Goal: Task Accomplishment & Management: Use online tool/utility

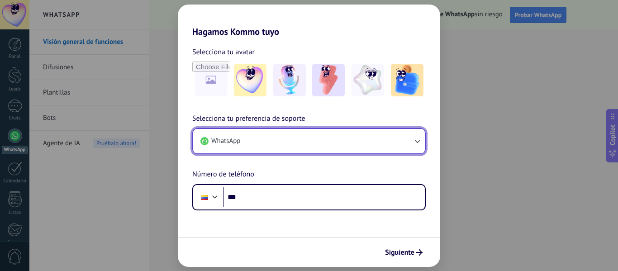
click at [304, 142] on button "WhatsApp" at bounding box center [309, 141] width 232 height 24
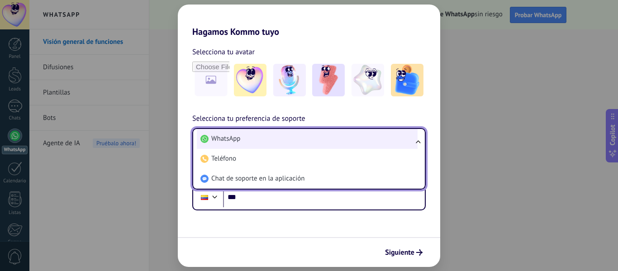
click at [298, 136] on li "WhatsApp" at bounding box center [307, 139] width 221 height 20
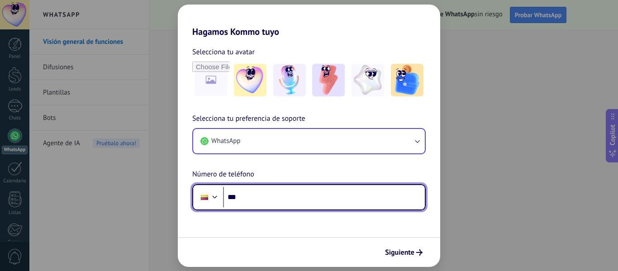
click at [270, 203] on input "***" at bounding box center [324, 197] width 202 height 21
type input "**********"
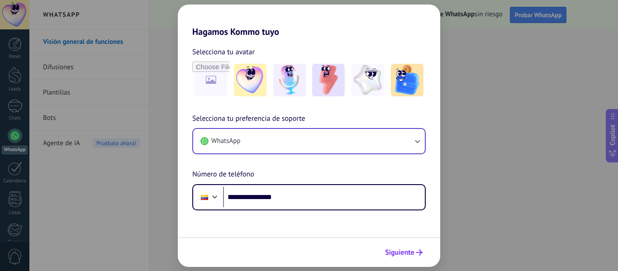
click at [396, 255] on span "Siguiente" at bounding box center [399, 252] width 29 height 6
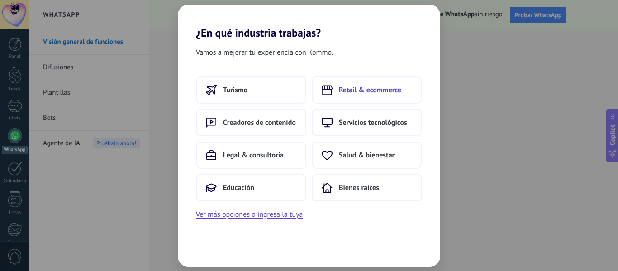
click at [345, 86] on span "Retail & ecommerce" at bounding box center [370, 90] width 62 height 9
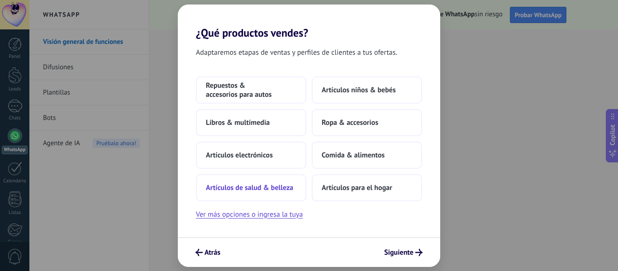
click at [277, 180] on button "Artículos de salud & belleza" at bounding box center [251, 187] width 110 height 27
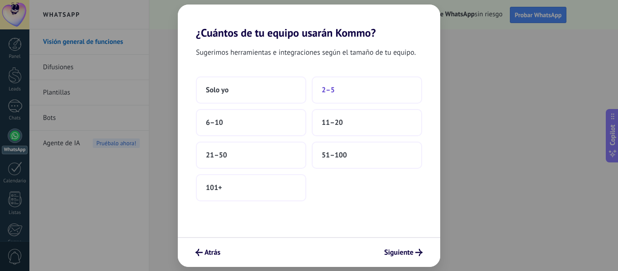
click at [348, 87] on button "2–5" at bounding box center [367, 89] width 110 height 27
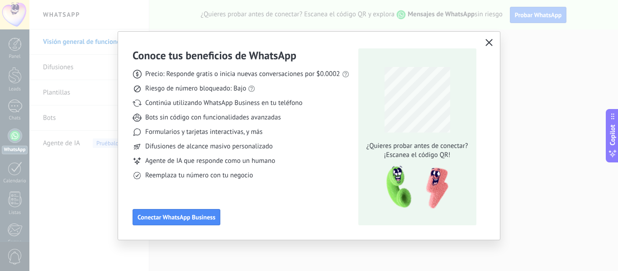
click at [484, 40] on button "button" at bounding box center [489, 43] width 12 height 13
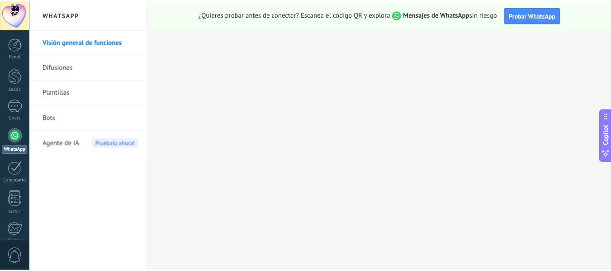
scroll to position [105, 0]
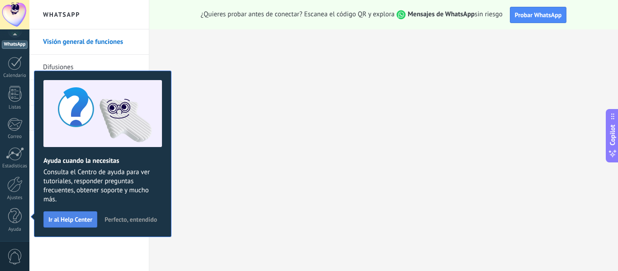
click at [72, 218] on span "Ir al Help Center" at bounding box center [70, 219] width 44 height 6
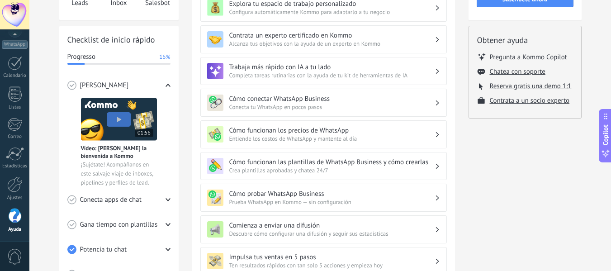
scroll to position [101, 0]
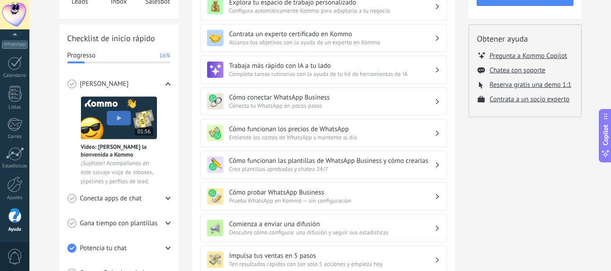
click at [108, 196] on span "Conecta apps de chat" at bounding box center [111, 198] width 62 height 9
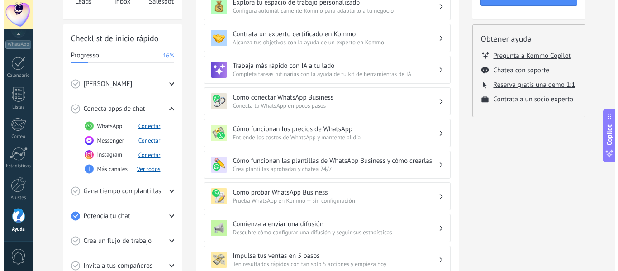
scroll to position [93, 0]
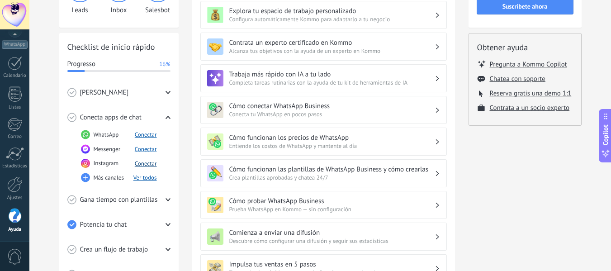
click at [143, 163] on button "Conectar" at bounding box center [146, 164] width 22 height 8
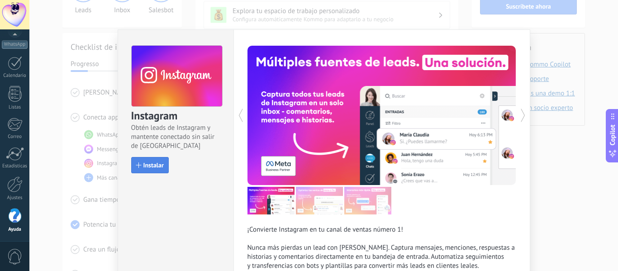
click at [157, 163] on span "Instalar" at bounding box center [153, 165] width 20 height 6
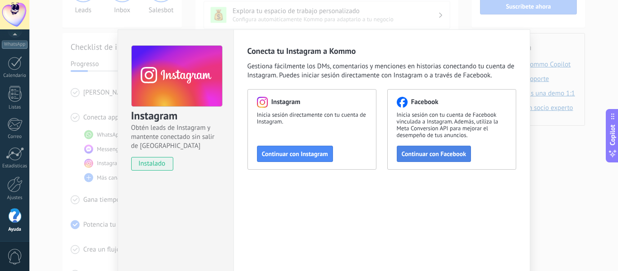
click at [408, 152] on span "Continuar con Facebook" at bounding box center [434, 154] width 65 height 6
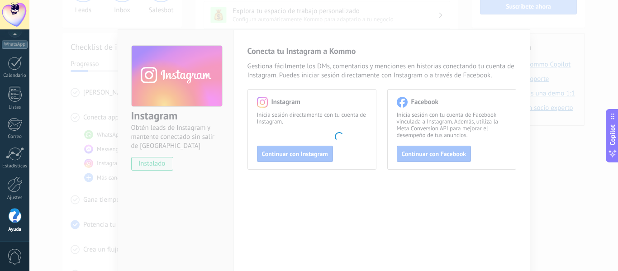
click at [267, 178] on body ".abecls-1,.abecls-2{fill-rule:evenodd}.abecls-2{fill:#fff} .abhcls-1{fill:none}…" at bounding box center [309, 42] width 618 height 271
click at [200, 123] on body ".abecls-1,.abecls-2{fill-rule:evenodd}.abecls-2{fill:#fff} .abhcls-1{fill:none}…" at bounding box center [309, 42] width 618 height 271
click at [14, 221] on div at bounding box center [15, 216] width 14 height 16
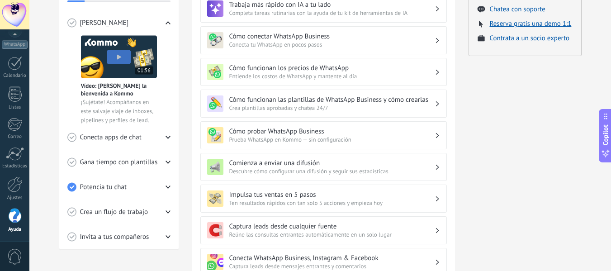
scroll to position [165, 0]
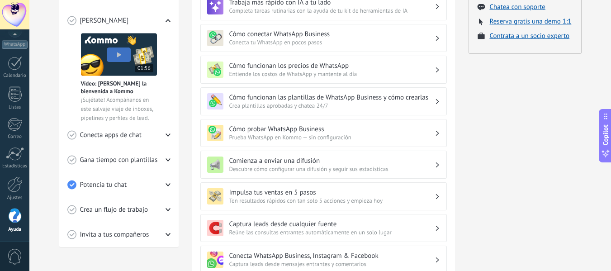
click at [157, 182] on div "Potencia tu chat" at bounding box center [118, 184] width 103 height 25
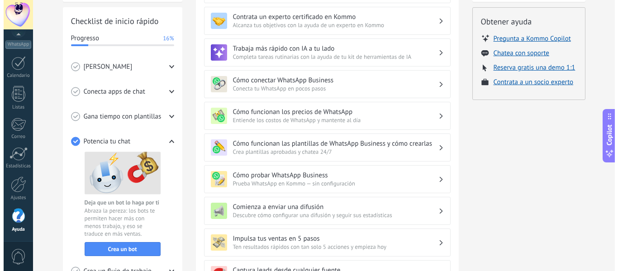
scroll to position [116, 0]
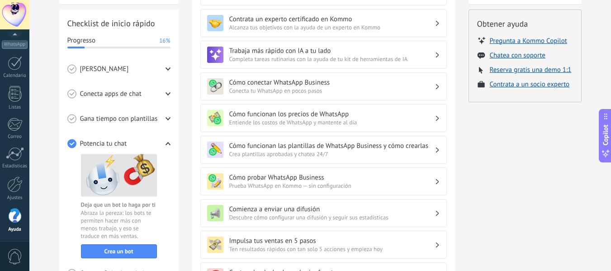
click at [159, 68] on div "[PERSON_NAME]" at bounding box center [118, 69] width 103 height 25
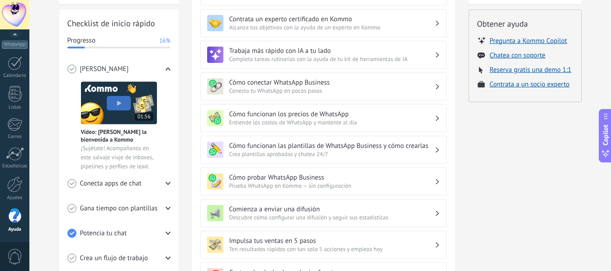
click at [124, 95] on img at bounding box center [119, 102] width 76 height 43
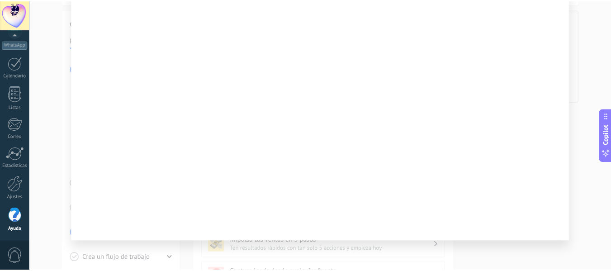
scroll to position [0, 0]
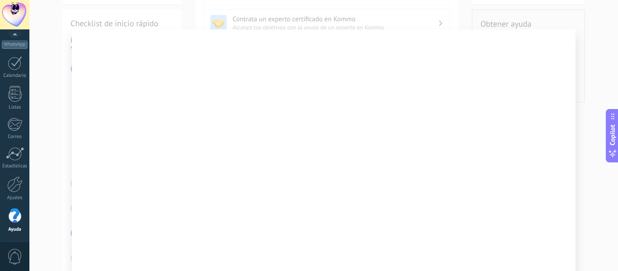
click at [48, 96] on div at bounding box center [323, 135] width 589 height 271
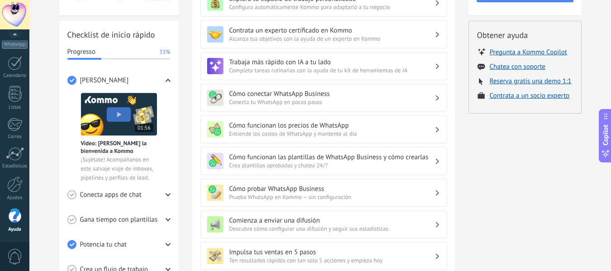
scroll to position [133, 0]
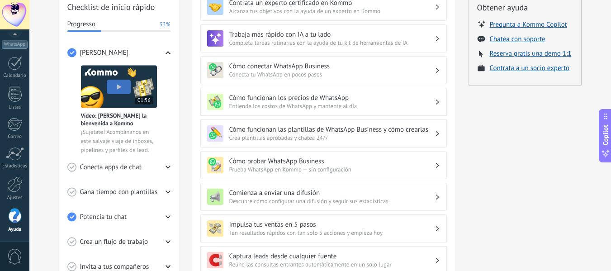
click at [118, 165] on span "Conecta apps de chat" at bounding box center [111, 167] width 62 height 9
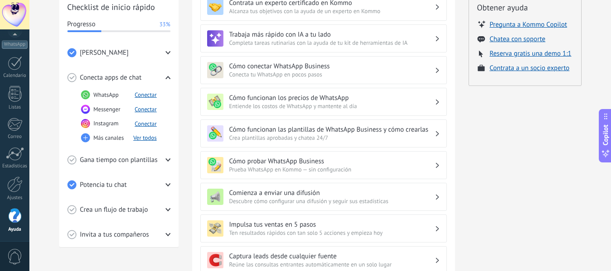
click at [129, 158] on span "Gana tiempo con plantillas" at bounding box center [119, 160] width 78 height 9
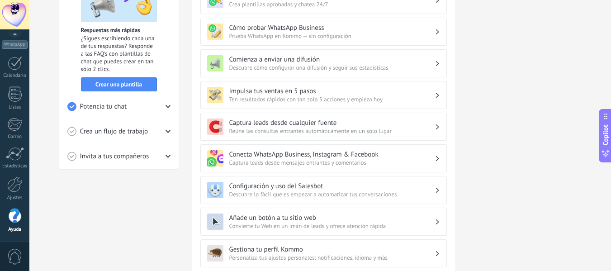
scroll to position [267, 0]
click at [144, 132] on span "Crea un flujo de trabajo" at bounding box center [114, 131] width 68 height 9
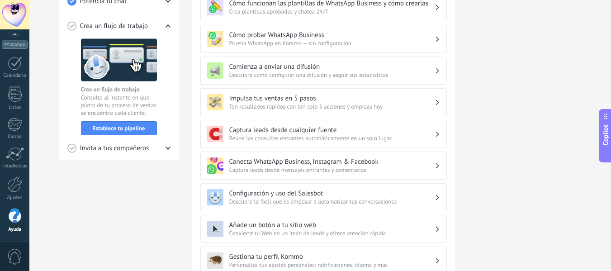
scroll to position [258, 0]
click at [135, 71] on img at bounding box center [119, 60] width 76 height 43
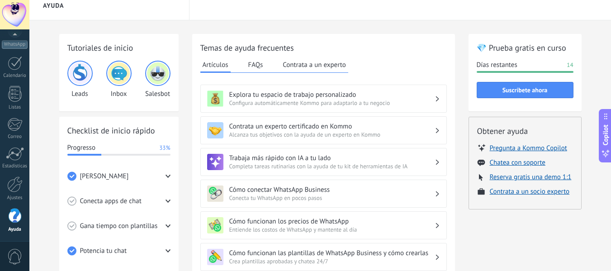
scroll to position [9, 0]
click at [286, 106] on span "Configura automáticamente Kommo para adaptarlo a tu negocio" at bounding box center [331, 104] width 205 height 8
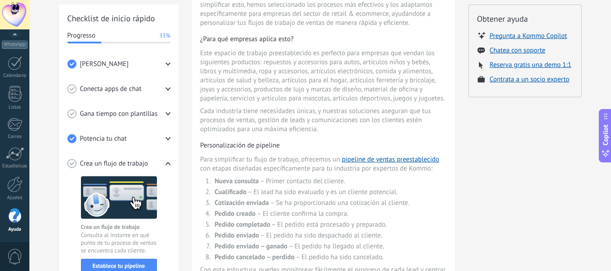
scroll to position [0, 0]
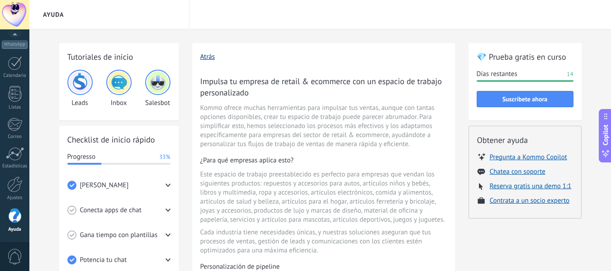
click at [212, 57] on button "Atrás" at bounding box center [208, 57] width 15 height 9
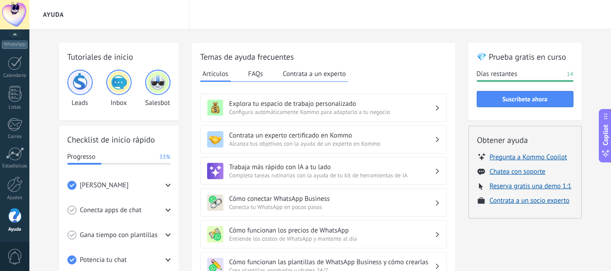
click at [295, 139] on h3 "Contrata un experto certificado en Kommo" at bounding box center [331, 135] width 205 height 9
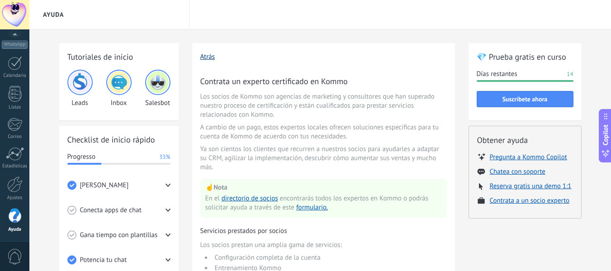
click at [206, 59] on button "Atrás" at bounding box center [208, 57] width 15 height 9
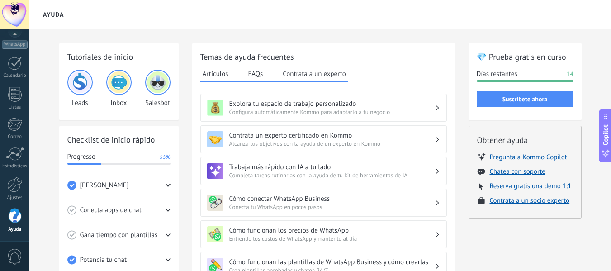
click at [275, 204] on span "Conecta tu WhatsApp en pocos pasos" at bounding box center [331, 207] width 205 height 8
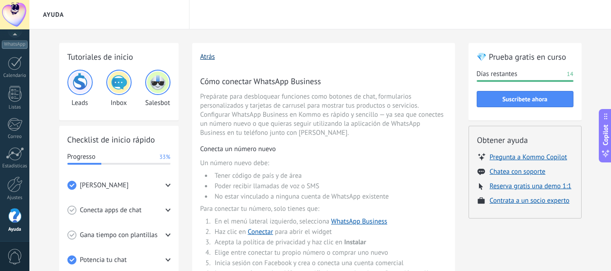
click at [207, 57] on button "Atrás" at bounding box center [208, 57] width 15 height 9
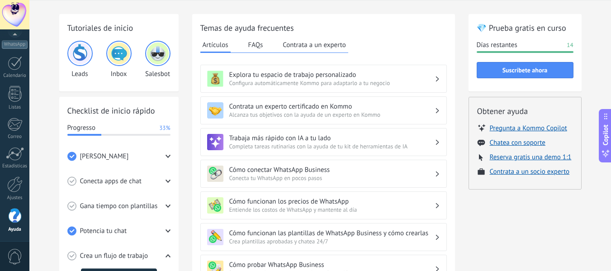
scroll to position [30, 0]
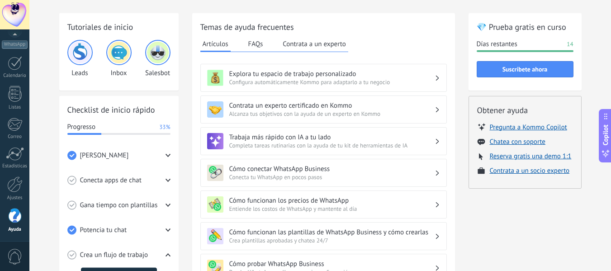
click at [301, 202] on h3 "Cómo funcionan los precios de WhatsApp" at bounding box center [331, 200] width 205 height 9
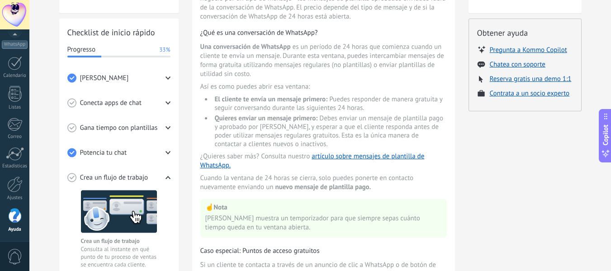
scroll to position [0, 0]
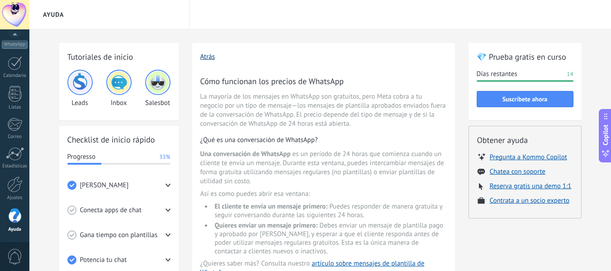
click at [211, 58] on button "Atrás" at bounding box center [208, 57] width 15 height 9
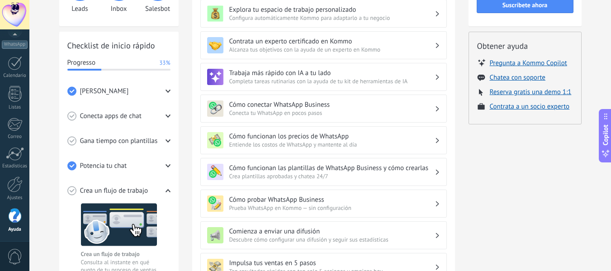
scroll to position [95, 0]
click at [288, 170] on h3 "Cómo funcionan las plantillas de WhatsApp Business y cómo crearlas" at bounding box center [331, 167] width 205 height 9
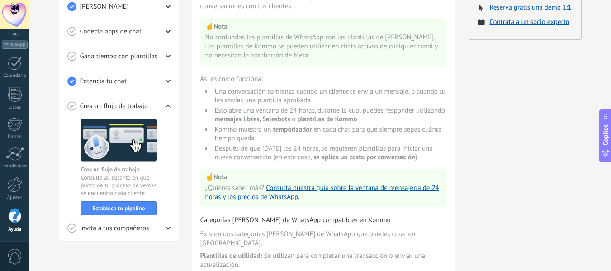
scroll to position [179, 0]
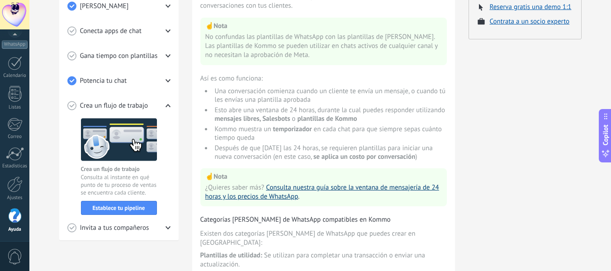
drag, startPoint x: 342, startPoint y: 186, endPoint x: 295, endPoint y: 193, distance: 47.6
click at [295, 193] on link "Consulta nuestra guía sobre la ventana de mensajería de 24 horas y los precios …" at bounding box center [322, 192] width 234 height 18
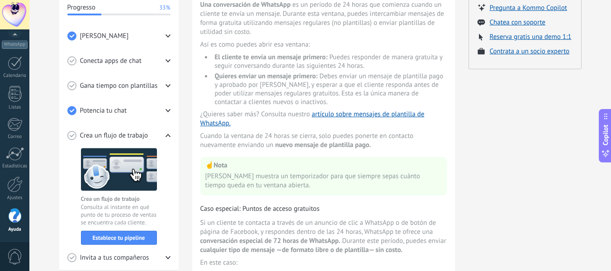
scroll to position [149, 0]
click at [348, 114] on link "artículo sobre mensajes de plantilla de WhatsApp." at bounding box center [313, 119] width 224 height 18
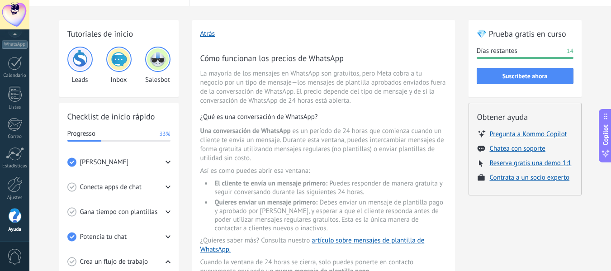
scroll to position [22, 0]
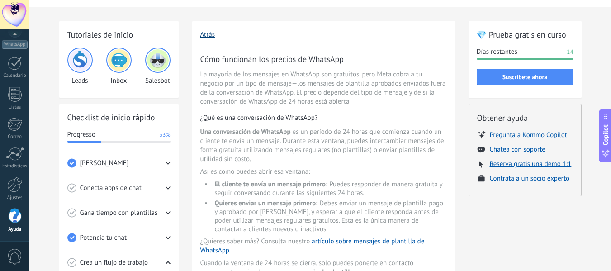
click at [212, 37] on button "Atrás" at bounding box center [208, 34] width 15 height 9
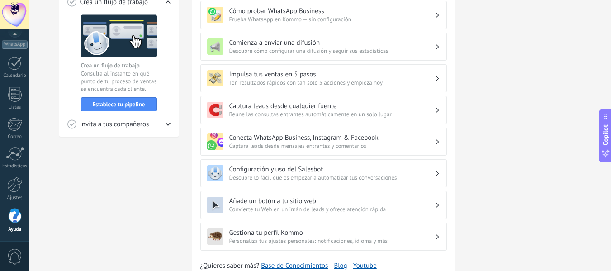
scroll to position [285, 0]
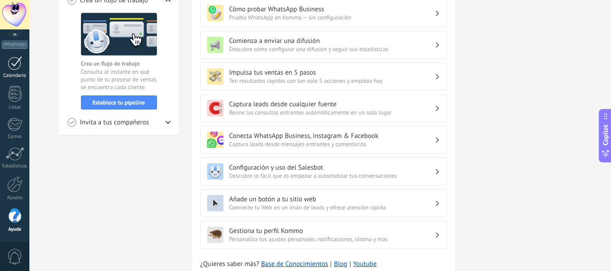
click at [11, 67] on div at bounding box center [15, 63] width 14 height 14
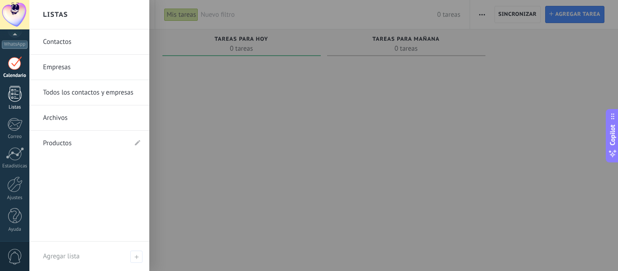
click at [19, 98] on div at bounding box center [15, 94] width 14 height 16
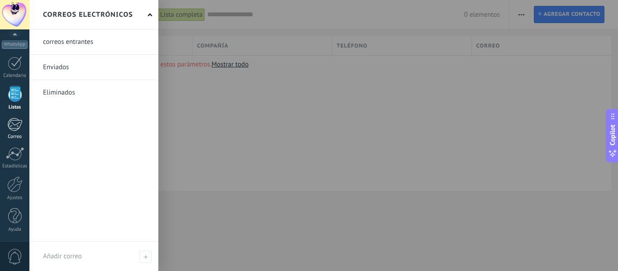
click at [14, 126] on div at bounding box center [14, 125] width 15 height 14
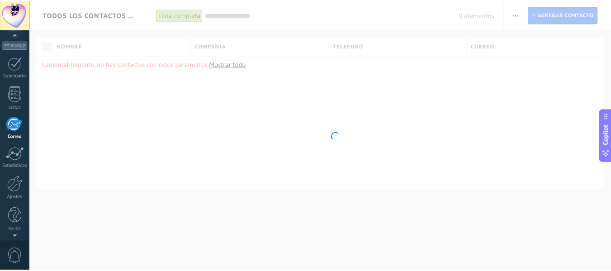
scroll to position [88, 0]
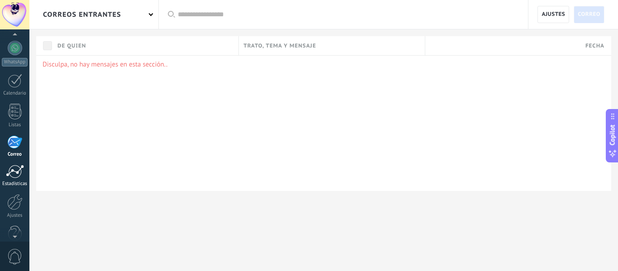
click at [14, 166] on div at bounding box center [15, 172] width 18 height 14
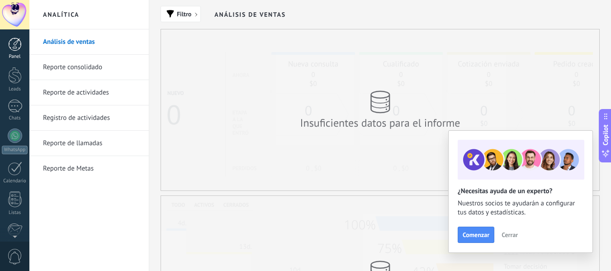
click at [14, 49] on div at bounding box center [15, 45] width 14 height 14
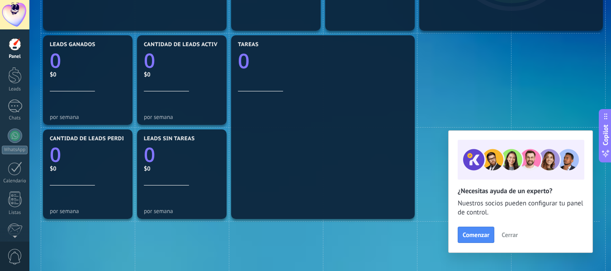
scroll to position [271, 0]
click at [16, 86] on div "Leads" at bounding box center [15, 89] width 26 height 6
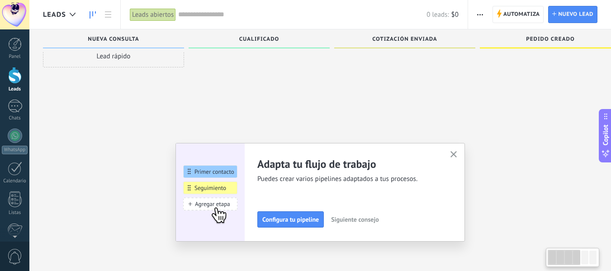
scroll to position [9, 0]
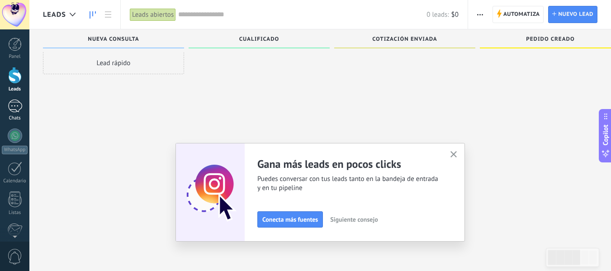
click at [6, 106] on link "Chats" at bounding box center [14, 111] width 29 height 22
